Goal: Check status: Check status

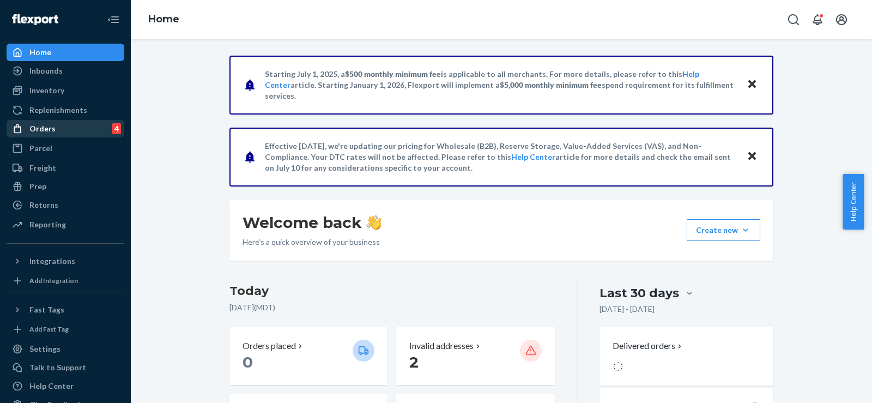
click at [46, 129] on div "Orders" at bounding box center [42, 128] width 26 height 11
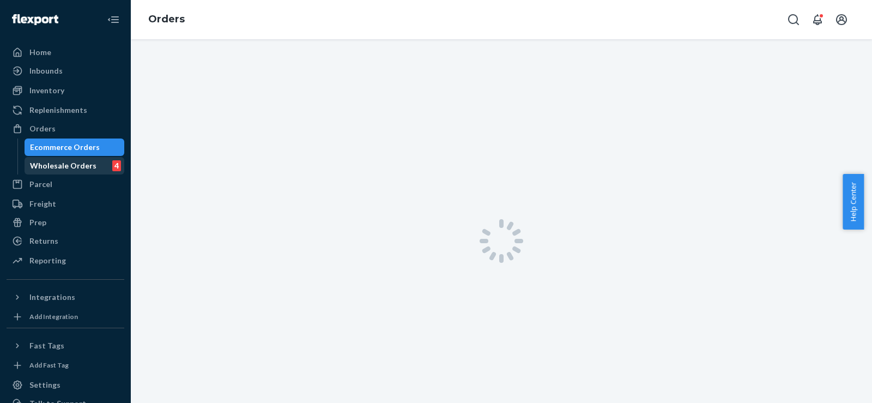
click at [56, 162] on div "Wholesale Orders" at bounding box center [63, 165] width 66 height 11
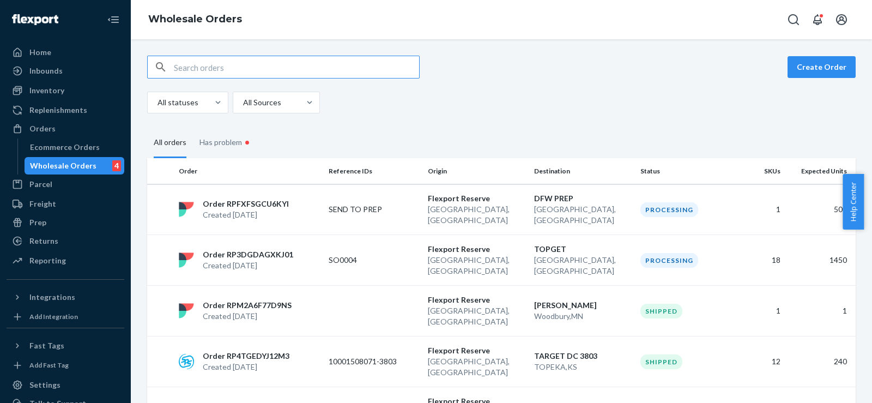
click at [260, 68] on input "text" at bounding box center [296, 67] width 245 height 22
paste input "2910142"
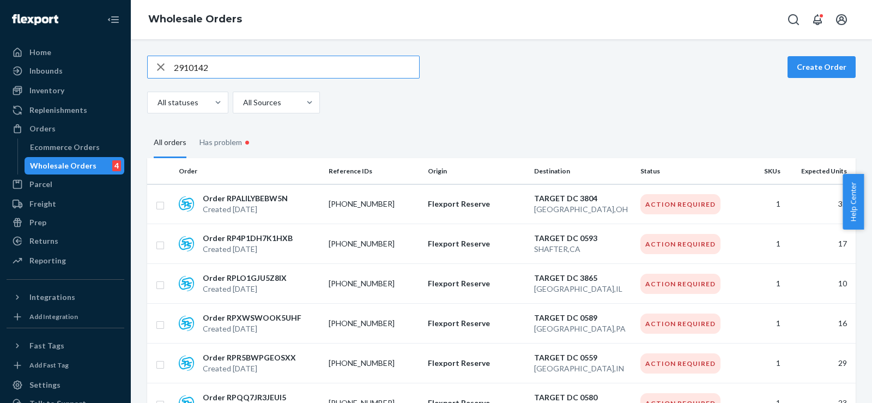
type input "2910142"
